Goal: Task Accomplishment & Management: Complete application form

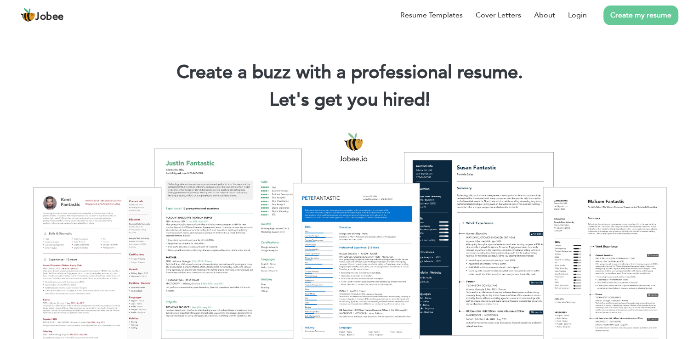
click at [645, 14] on link "Create my resume" at bounding box center [641, 16] width 75 height 20
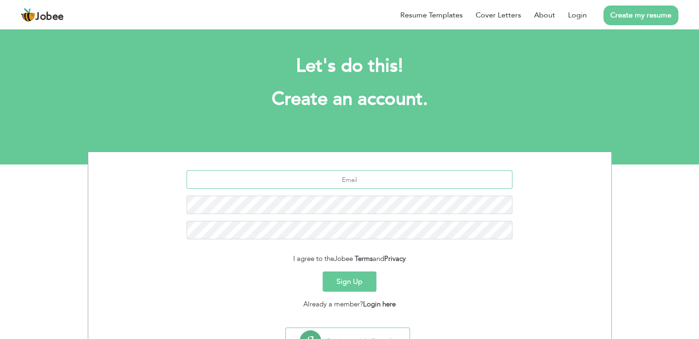
click at [448, 175] on input "text" at bounding box center [350, 180] width 326 height 18
type input "waleedasghar1103@gmail.com"
drag, startPoint x: 674, startPoint y: 13, endPoint x: 359, endPoint y: 17, distance: 315.0
click at [359, 17] on div "Resume Templates Cover Letters About Login Create my resume" at bounding box center [350, 15] width 658 height 24
click at [364, 286] on button "Sign Up" at bounding box center [350, 282] width 54 height 20
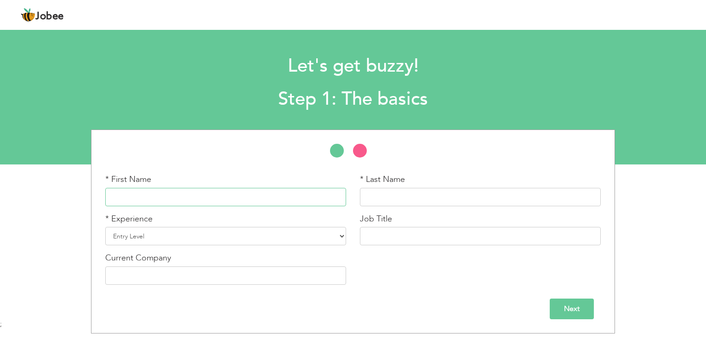
click at [304, 198] on input "text" at bounding box center [225, 197] width 241 height 18
type input "w"
type input "Waleed"
click at [395, 194] on input "text" at bounding box center [480, 197] width 241 height 18
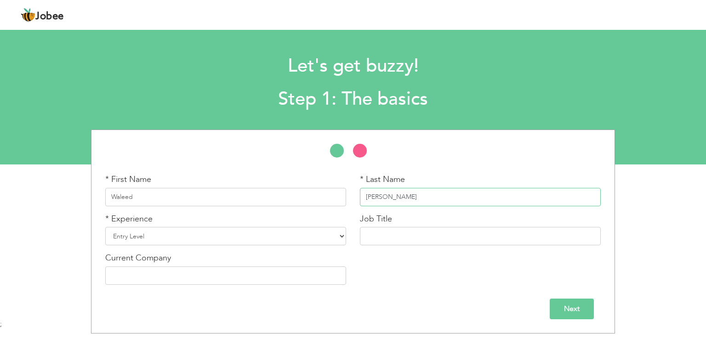
type input "Ahmad"
click at [341, 236] on select "Entry Level Less than 1 Year 1 Year 2 Years 3 Years 4 Years 5 Years 6 Years 7 Y…" at bounding box center [225, 236] width 241 height 18
click at [666, 273] on div "* First Name Waleed * Last Name Ahmad * Experience Entry Level" at bounding box center [353, 232] width 706 height 204
click at [343, 235] on select "Entry Level Less than 1 Year 1 Year 2 Years 3 Years 4 Years 5 Years 6 Years 7 Y…" at bounding box center [225, 236] width 241 height 18
select select "3"
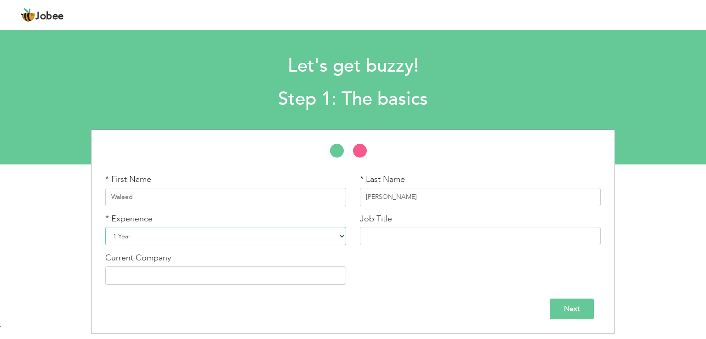
click at [105, 227] on select "Entry Level Less than 1 Year 1 Year 2 Years 3 Years 4 Years 5 Years 6 Years 7 Y…" at bounding box center [225, 236] width 241 height 18
click at [440, 225] on div "Job Title" at bounding box center [480, 229] width 241 height 33
click at [445, 240] on input "text" at bounding box center [480, 236] width 241 height 18
click at [394, 235] on input "Graphic designer" at bounding box center [480, 236] width 241 height 18
type input "Graphic Designer"
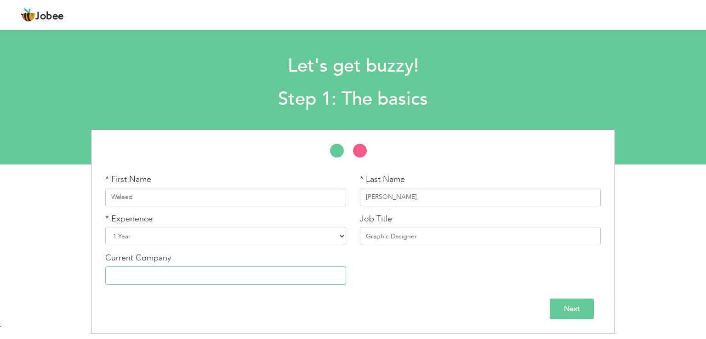
click at [202, 277] on input "text" at bounding box center [225, 276] width 241 height 18
type input "p"
click at [128, 275] on input "Peak solution" at bounding box center [225, 276] width 241 height 18
type input "Peak Solution"
click at [484, 308] on div "Next" at bounding box center [353, 309] width 496 height 21
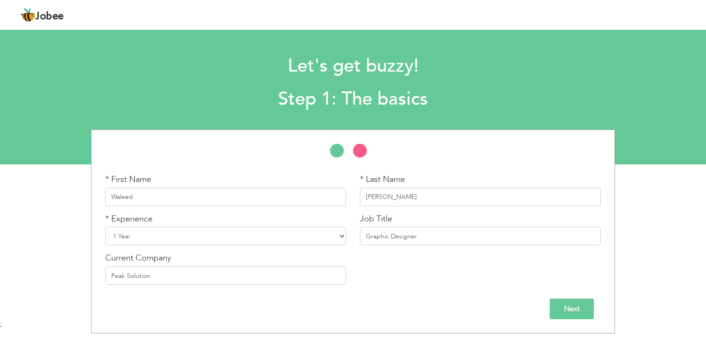
click at [559, 304] on input "Next" at bounding box center [572, 309] width 44 height 21
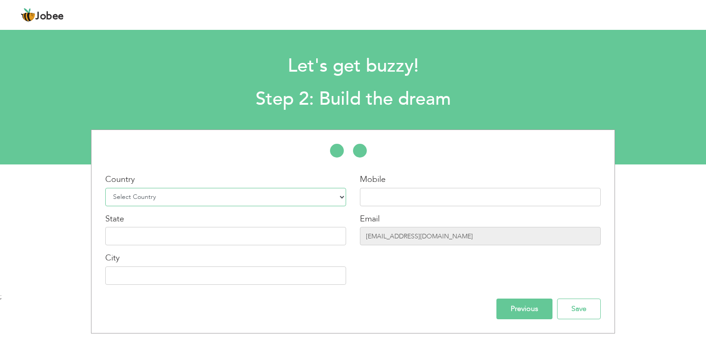
click at [344, 199] on select "Select Country Afghanistan Albania Algeria American Samoa Andorra Angola Anguil…" at bounding box center [225, 197] width 241 height 18
click at [254, 194] on select "Select Country Afghanistan Albania Algeria American Samoa Andorra Angola Anguil…" at bounding box center [225, 197] width 241 height 18
click at [43, 206] on div "* First Name Waleed * Last Name Ahmad * Experience Entry Level" at bounding box center [353, 232] width 706 height 204
click at [157, 199] on select "Select Country Afghanistan Albania Algeria American Samoa Andorra Angola Anguil…" at bounding box center [225, 197] width 241 height 18
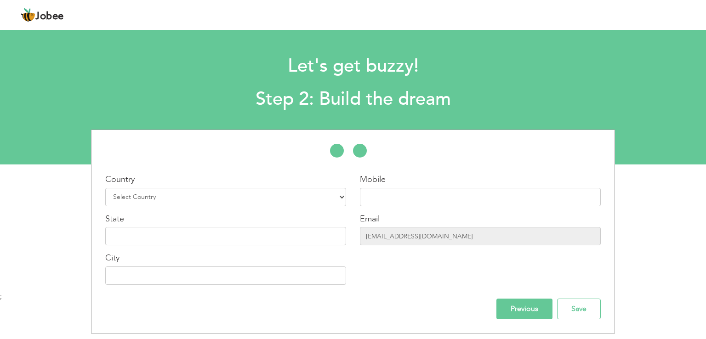
click at [0, 216] on div "* First Name Waleed * Last Name Ahmad * Experience Entry Level" at bounding box center [353, 232] width 706 height 204
click at [184, 199] on select "Select Country Afghanistan Albania Algeria American Samoa Andorra Angola Anguil…" at bounding box center [225, 197] width 241 height 18
select select "166"
click at [105, 188] on select "Select Country Afghanistan Albania Algeria American Samoa Andorra Angola Anguil…" at bounding box center [225, 197] width 241 height 18
click at [417, 202] on input "text" at bounding box center [480, 197] width 241 height 18
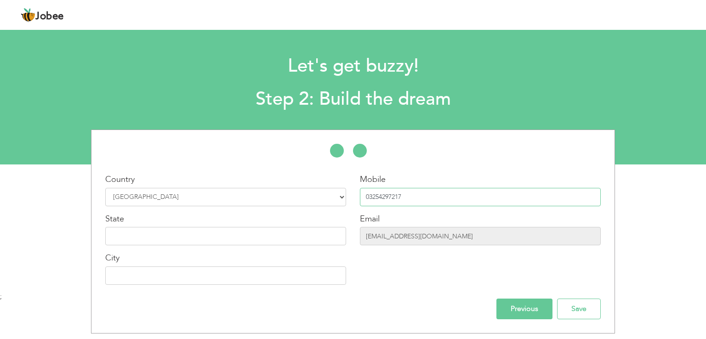
type input "03254297217"
click at [206, 274] on input "text" at bounding box center [225, 276] width 241 height 18
type input "k"
type input "Kamoke"
click at [252, 236] on input "text" at bounding box center [225, 236] width 241 height 18
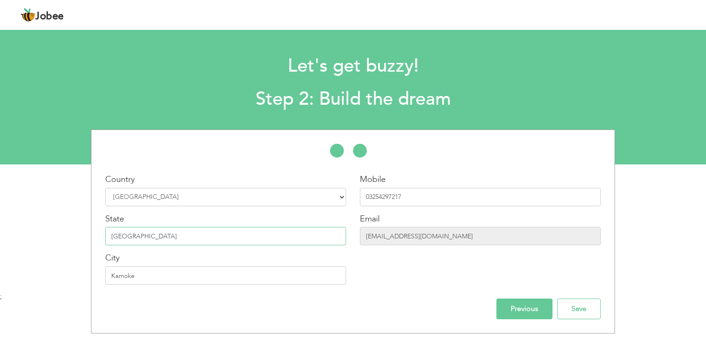
type input "Punjab"
click at [529, 309] on input "Previous" at bounding box center [525, 309] width 56 height 21
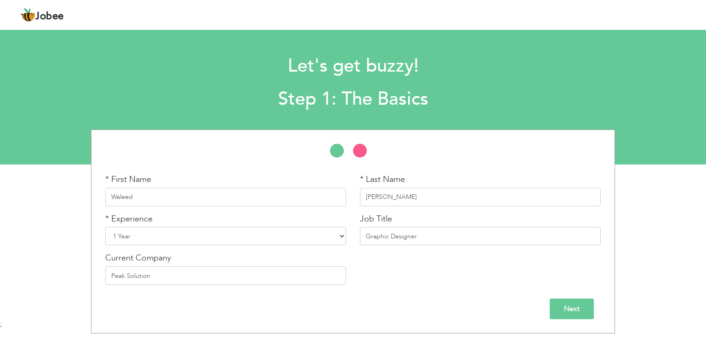
click at [570, 309] on input "Next" at bounding box center [572, 309] width 44 height 21
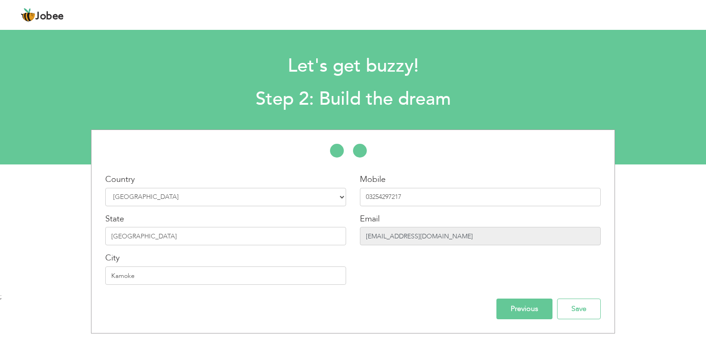
click at [589, 234] on input "waleedasghar1103@gmail.com" at bounding box center [480, 236] width 241 height 18
click at [490, 281] on div "Mobile 03254297217 Email waleedasghar1103@gmail.com" at bounding box center [480, 233] width 255 height 118
click at [589, 315] on input "Save" at bounding box center [579, 309] width 44 height 21
